Goal: Task Accomplishment & Management: Use online tool/utility

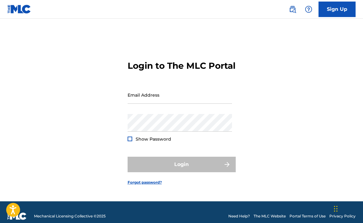
click at [161, 110] on div "Email Address" at bounding box center [180, 100] width 104 height 28
click at [163, 104] on input "Email Address" at bounding box center [180, 95] width 104 height 18
type input "[EMAIL_ADDRESS][DOMAIN_NAME]"
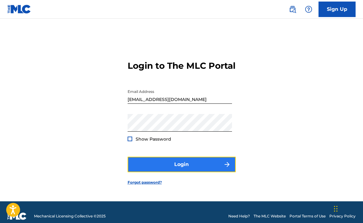
click at [182, 170] on button "Login" at bounding box center [182, 163] width 108 height 15
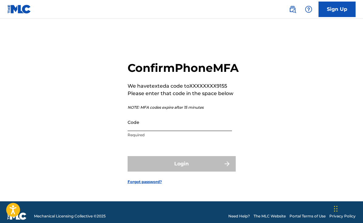
click at [160, 130] on input "Code" at bounding box center [180, 122] width 104 height 18
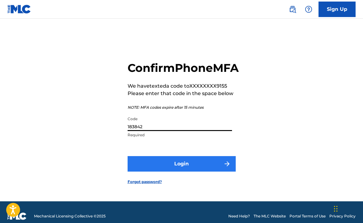
type input "183842"
click at [158, 168] on button "Login" at bounding box center [182, 163] width 108 height 15
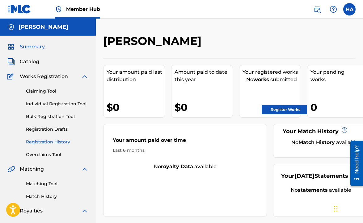
click at [60, 145] on link "Registration History" at bounding box center [57, 141] width 62 height 6
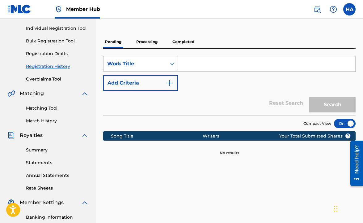
scroll to position [64, 0]
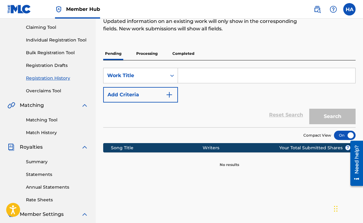
click at [153, 53] on p "Processing" at bounding box center [146, 53] width 25 height 13
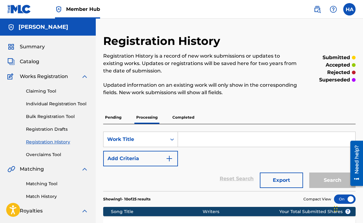
scroll to position [30, 0]
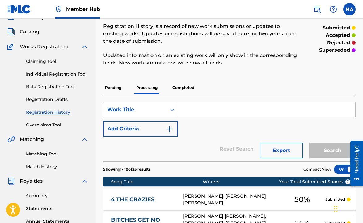
click at [187, 89] on p "Completed" at bounding box center [184, 87] width 26 height 13
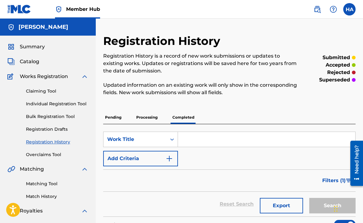
click at [151, 122] on p "Processing" at bounding box center [146, 117] width 25 height 13
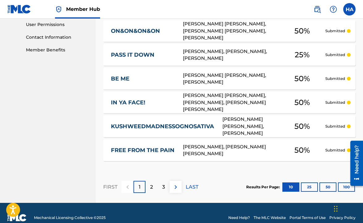
scroll to position [303, 0]
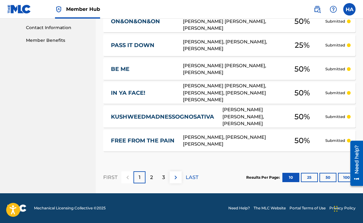
click at [347, 178] on div at bounding box center [354, 163] width 17 height 50
click at [342, 178] on button "100" at bounding box center [346, 176] width 17 height 9
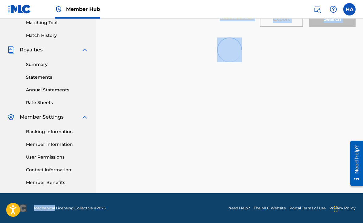
click at [342, 178] on div "Registration History Registration History is a record of new work submissions o…" at bounding box center [229, 33] width 267 height 320
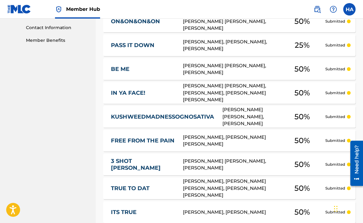
click at [77, 105] on nav "[PERSON_NAME] Summary Catalog Works Registration Claiming Tool Individual Regis…" at bounding box center [48, 134] width 96 height 837
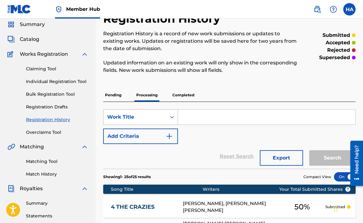
scroll to position [22, 0]
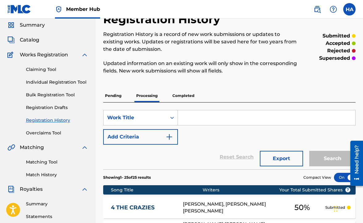
click at [181, 99] on p "Completed" at bounding box center [184, 95] width 26 height 13
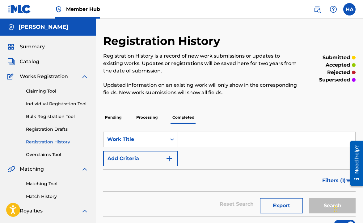
click at [127, 119] on div "Pending Processing Completed" at bounding box center [229, 117] width 253 height 13
click at [117, 119] on p "Pending" at bounding box center [113, 117] width 20 height 13
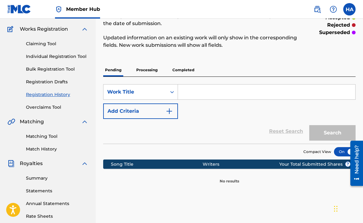
scroll to position [44, 0]
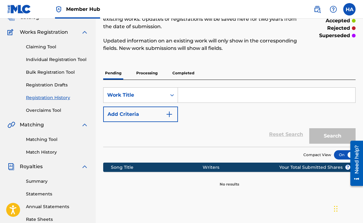
click at [148, 74] on p "Processing" at bounding box center [146, 72] width 25 height 13
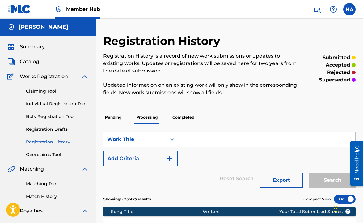
click at [117, 117] on p "Pending" at bounding box center [113, 117] width 20 height 13
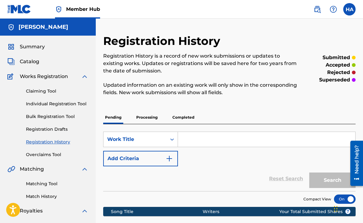
click at [50, 95] on div "Claiming Tool Individual Registration Tool Bulk Registration Tool Registration …" at bounding box center [47, 119] width 81 height 78
click at [49, 91] on link "Claiming Tool" at bounding box center [57, 91] width 62 height 6
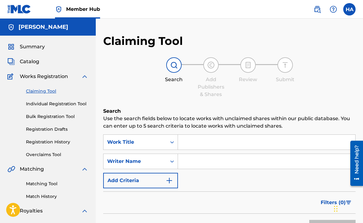
click at [223, 144] on input "Search Form" at bounding box center [266, 141] width 177 height 15
click at [175, 160] on div "Writer Name" at bounding box center [140, 160] width 75 height 15
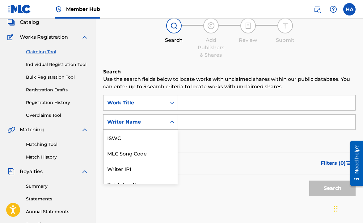
scroll to position [15, 0]
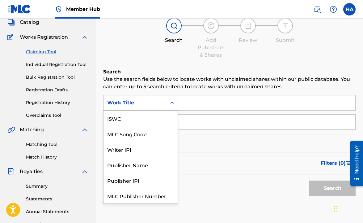
click at [161, 109] on div "Work Title" at bounding box center [140, 102] width 75 height 15
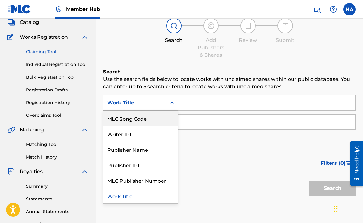
click at [169, 104] on icon "Search Form" at bounding box center [172, 103] width 6 height 6
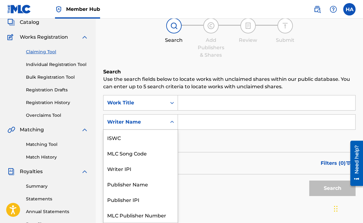
click at [164, 120] on div "Writer Name" at bounding box center [135, 122] width 63 height 12
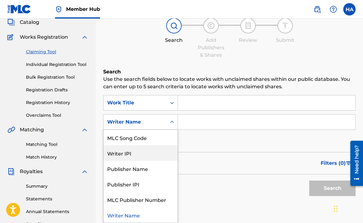
click at [154, 159] on div "Writer IPI" at bounding box center [141, 152] width 74 height 15
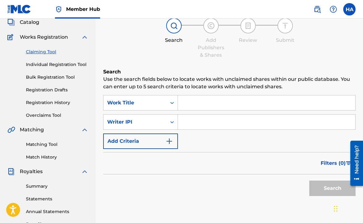
click at [187, 115] on input "Search Form" at bounding box center [266, 121] width 177 height 15
type input "00677263902"
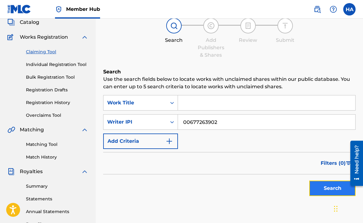
click at [329, 190] on button "Search" at bounding box center [332, 187] width 46 height 15
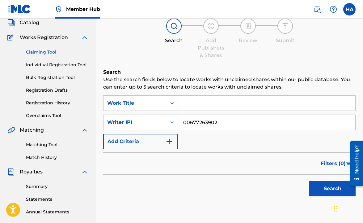
scroll to position [22, 0]
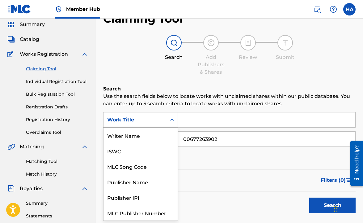
click at [165, 117] on div "Work Title" at bounding box center [135, 120] width 63 height 12
click at [190, 115] on input "Search Form" at bounding box center [266, 119] width 177 height 15
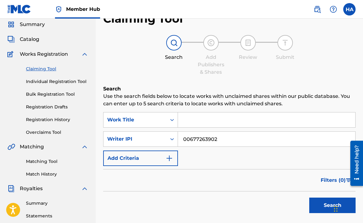
click at [185, 125] on input "Search Form" at bounding box center [266, 119] width 177 height 15
click at [173, 129] on div "SearchWithCriteria203d3514-3c70-4d41-912b-8648a94024c8 Work Title SearchWithCri…" at bounding box center [229, 139] width 253 height 54
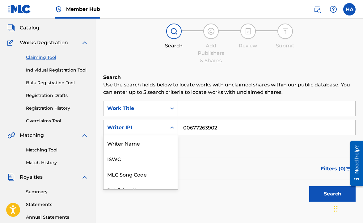
click at [168, 135] on div "Writer IPI selected, 7 of 7. 7 results available. Use Up and Down to choose opt…" at bounding box center [140, 127] width 75 height 15
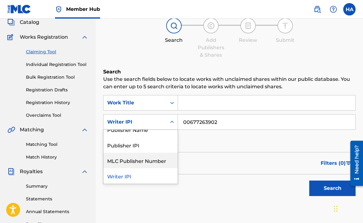
scroll to position [0, 0]
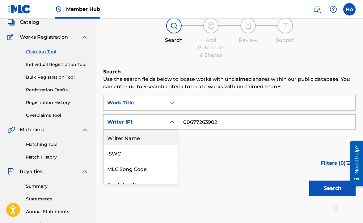
click at [156, 138] on div "Writer Name" at bounding box center [141, 137] width 74 height 15
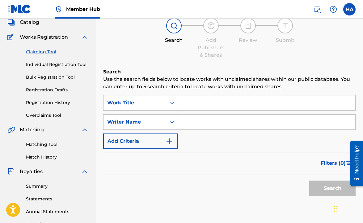
click at [180, 124] on input "Search Form" at bounding box center [266, 121] width 177 height 15
type input "[PERSON_NAME]"
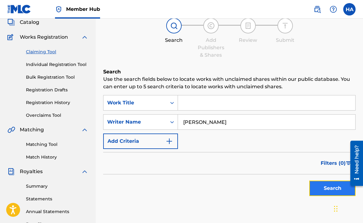
click at [318, 186] on button "Search" at bounding box center [332, 187] width 46 height 15
